Goal: Find specific page/section: Find specific page/section

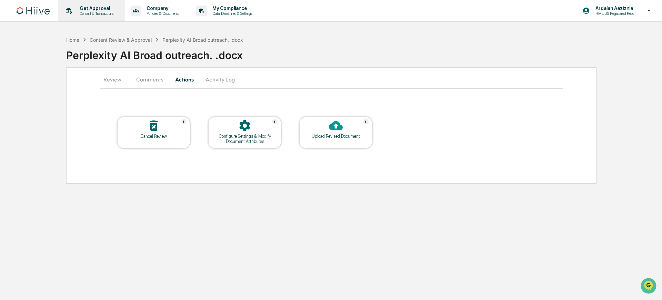
click at [83, 12] on p "Content & Transactions" at bounding box center [95, 13] width 43 height 5
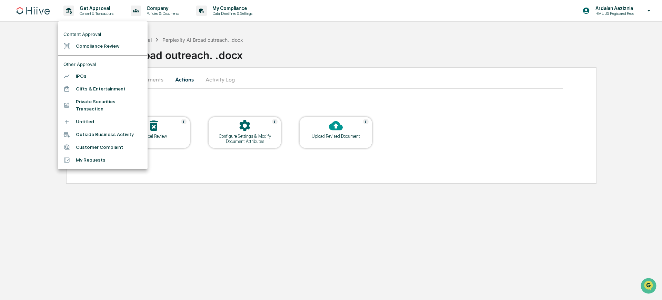
click at [100, 46] on li "Compliance Review" at bounding box center [103, 46] width 90 height 13
